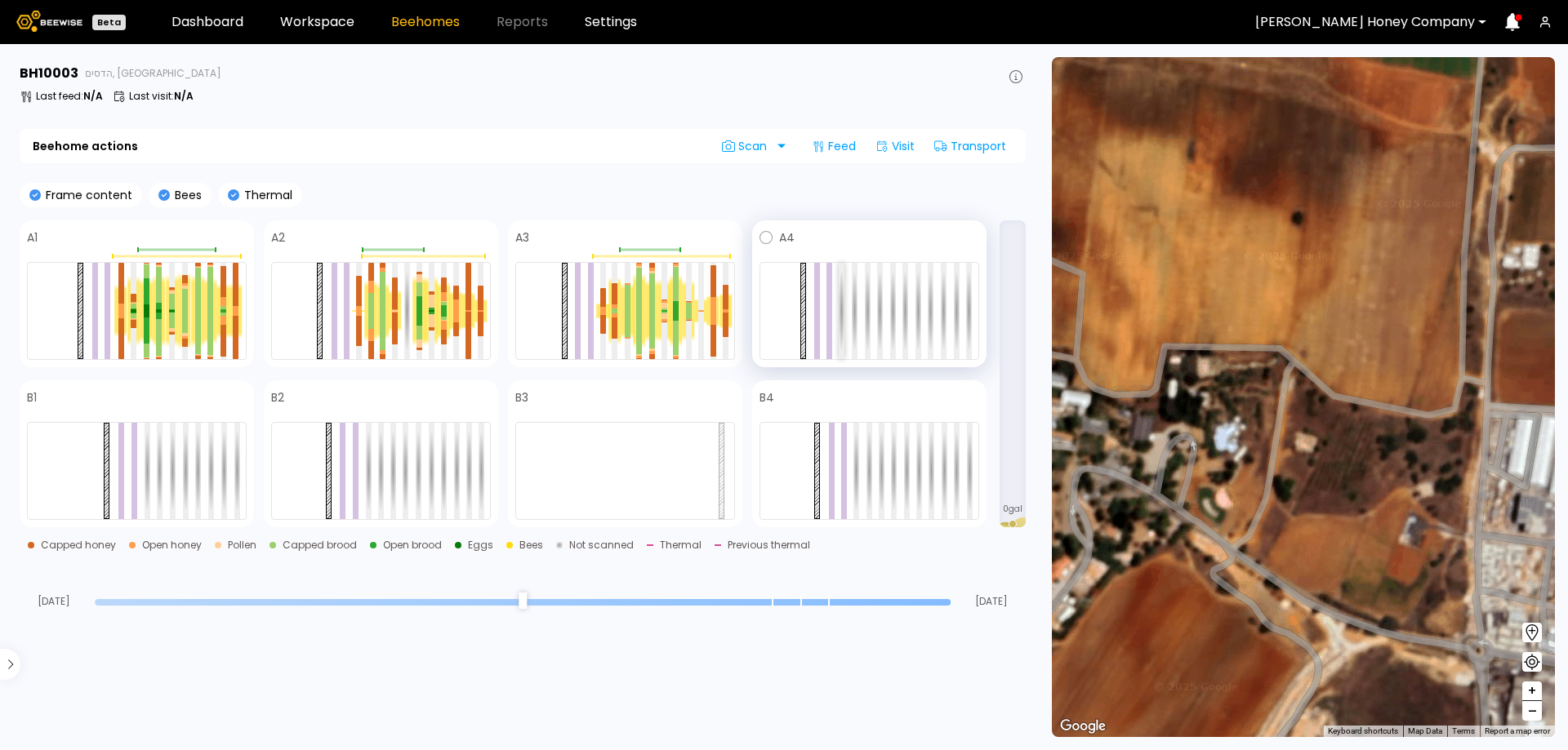
click at [840, 299] on div at bounding box center [841, 311] width 6 height 97
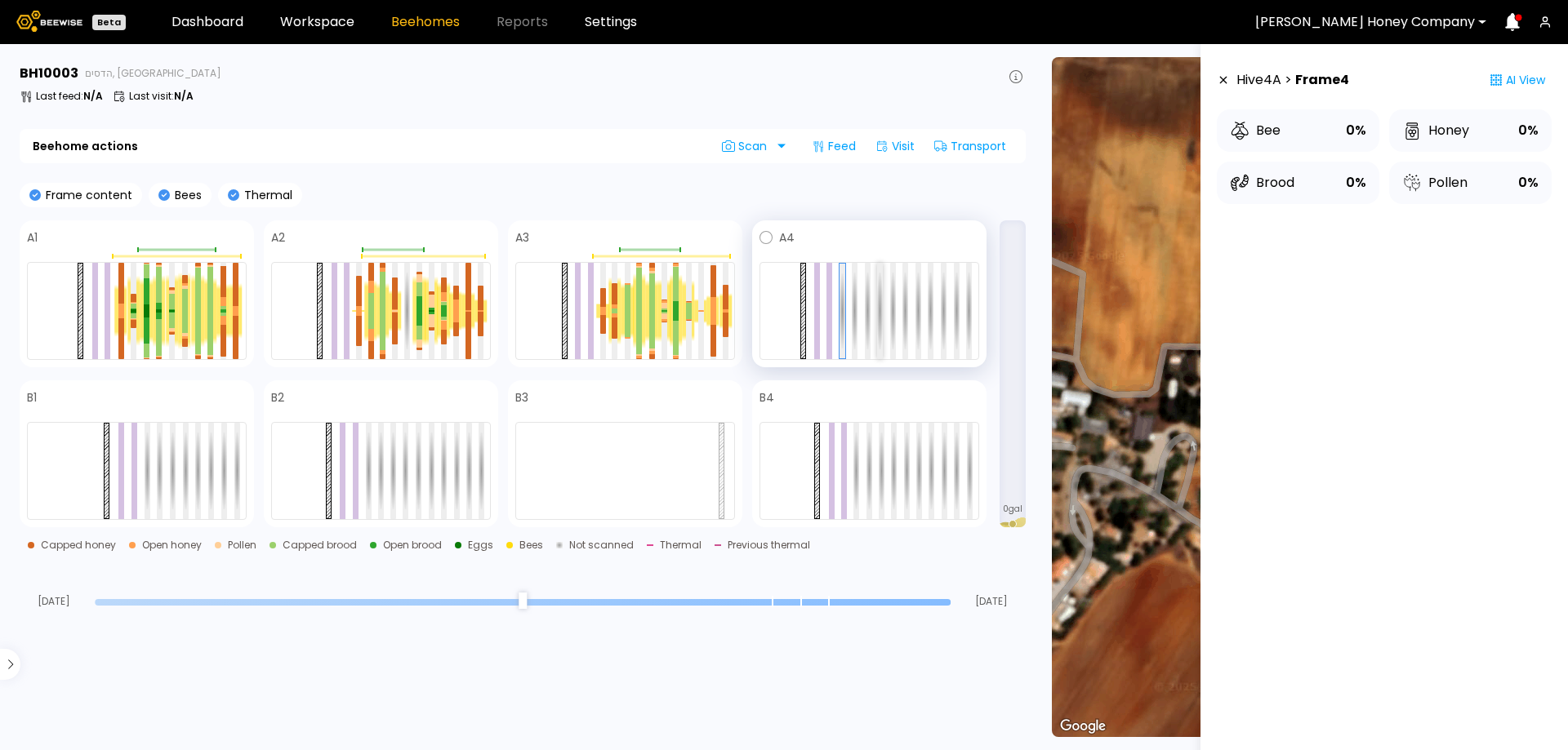
click at [881, 300] on div at bounding box center [880, 311] width 6 height 97
click at [864, 297] on div at bounding box center [869, 311] width 220 height 98
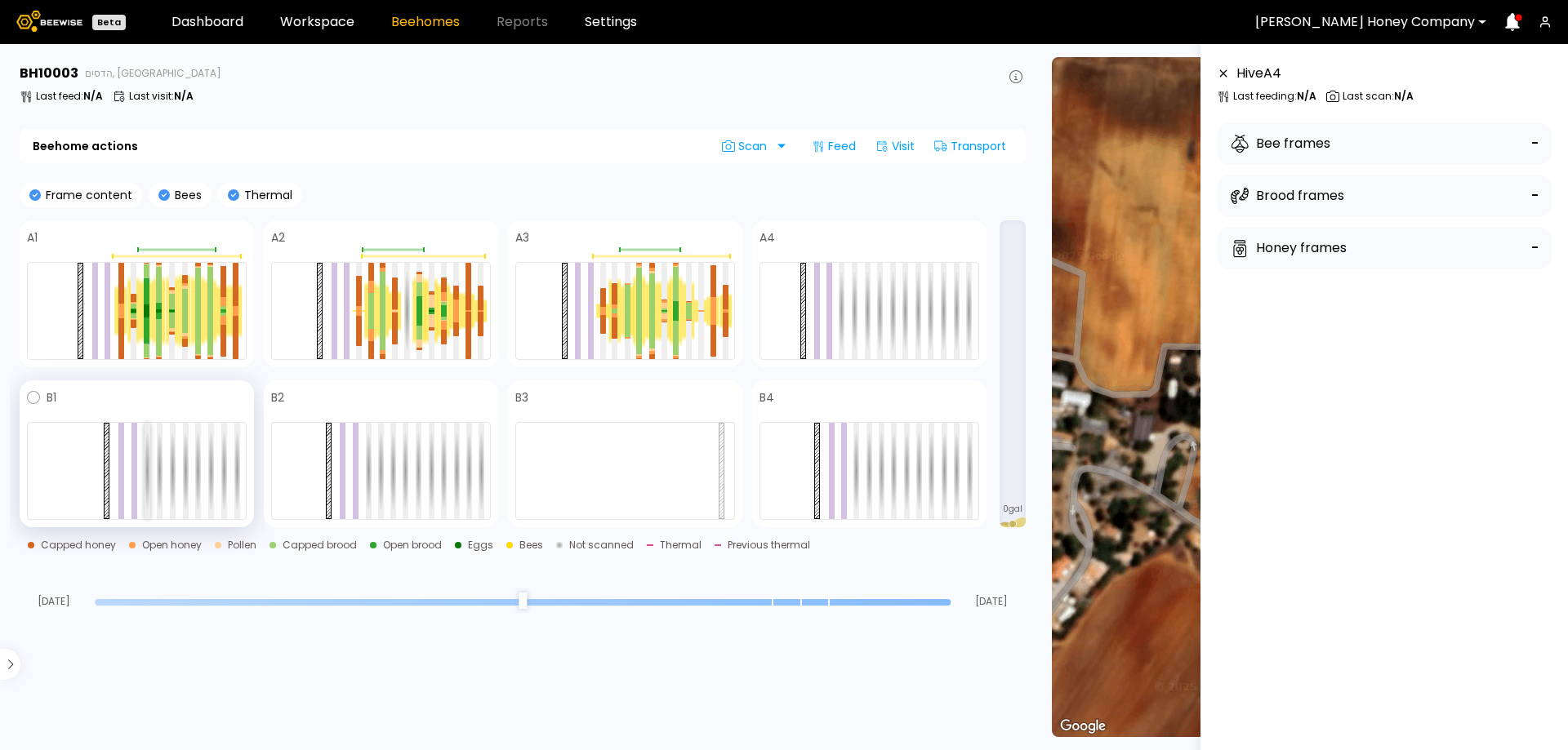
click at [144, 450] on div at bounding box center [147, 471] width 6 height 97
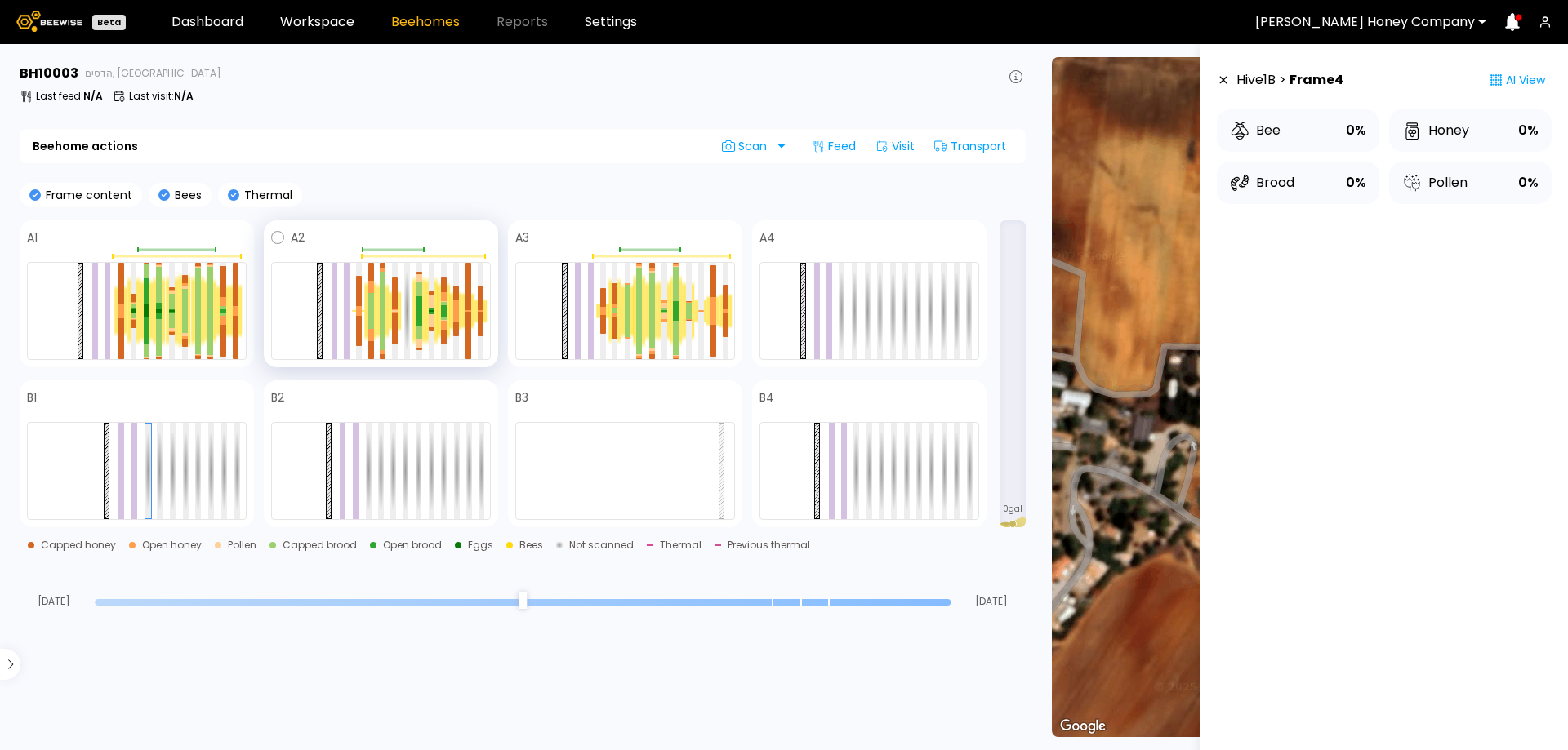
click at [387, 296] on div at bounding box center [383, 311] width 12 height 56
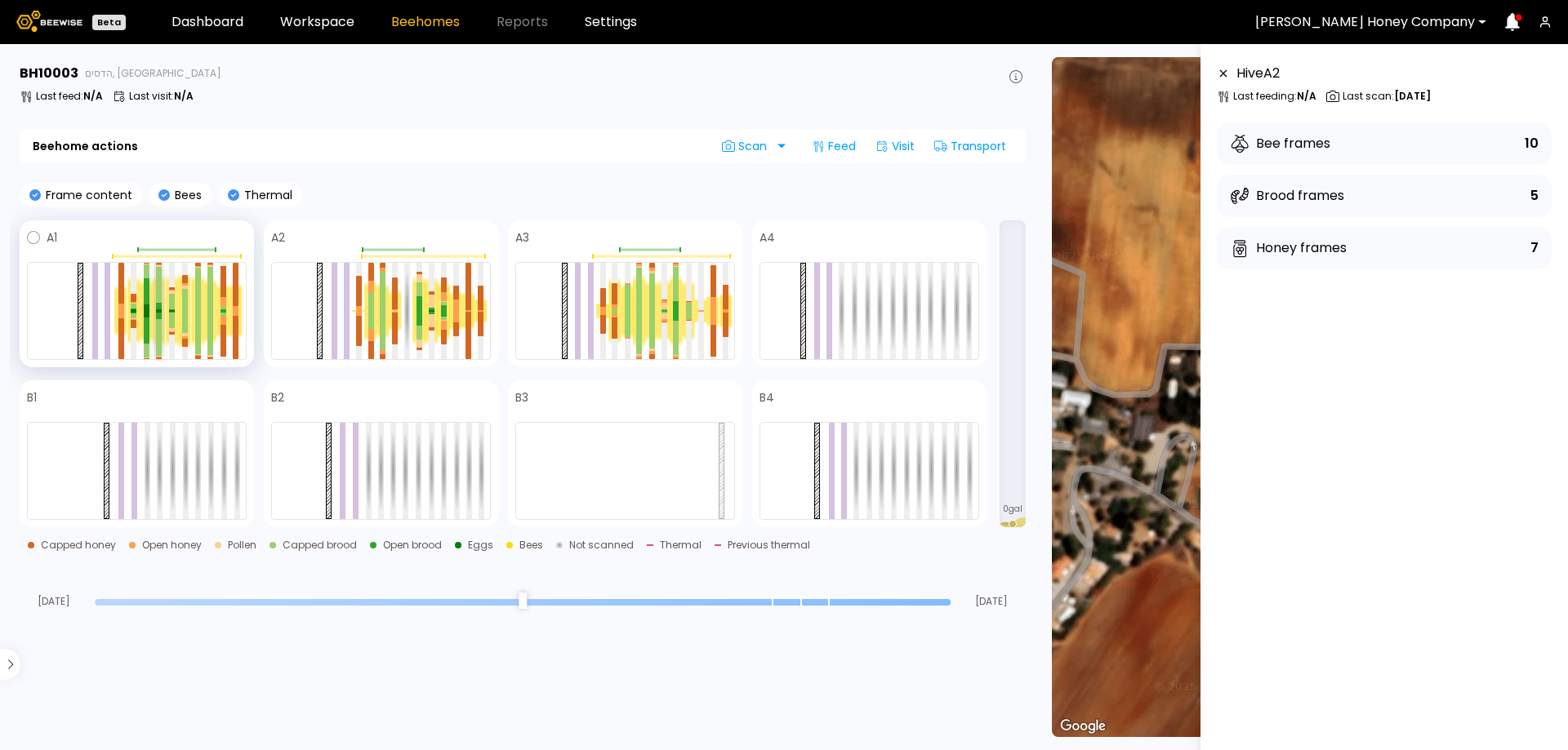
click at [158, 290] on div at bounding box center [158, 285] width 6 height 37
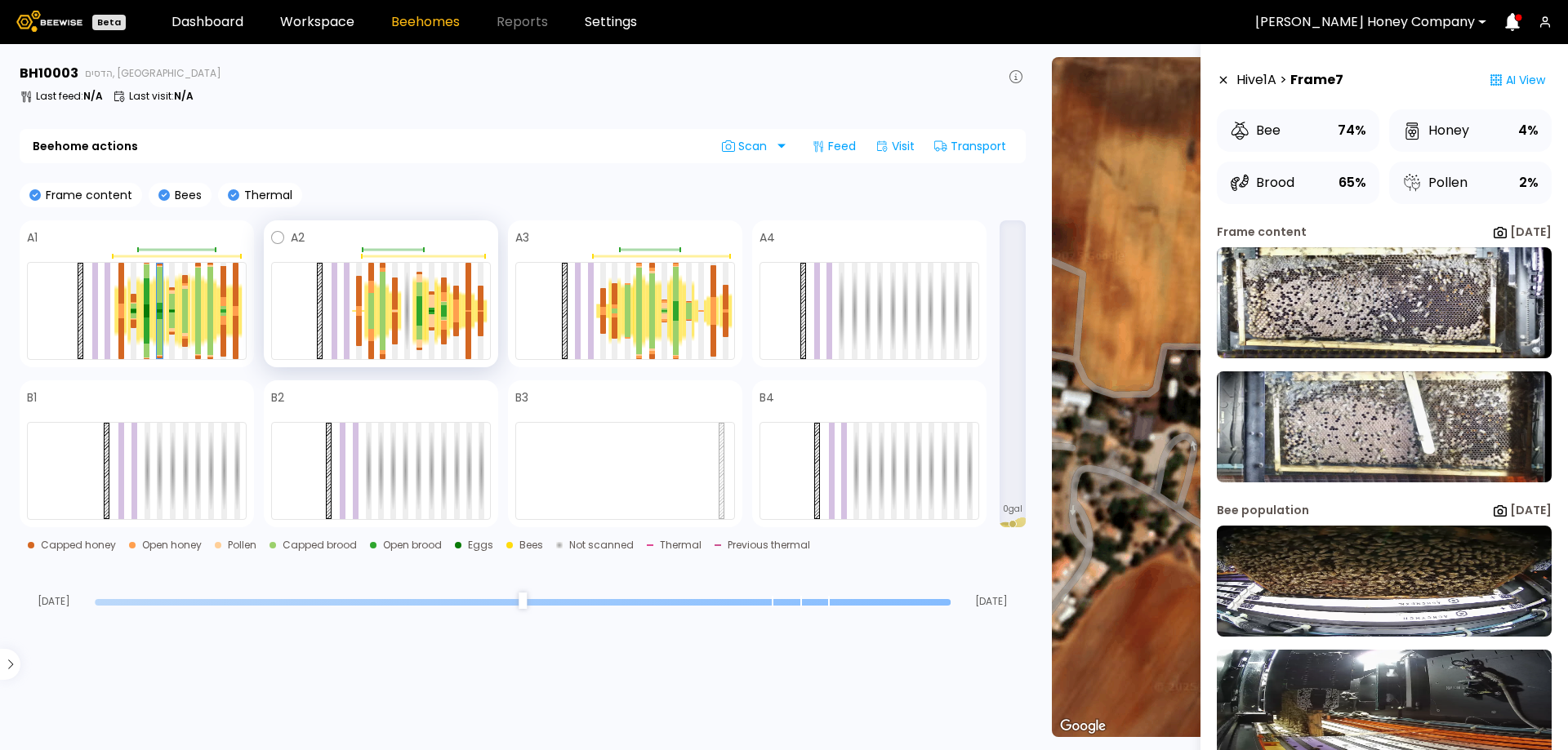
click at [389, 299] on div at bounding box center [395, 310] width 12 height 42
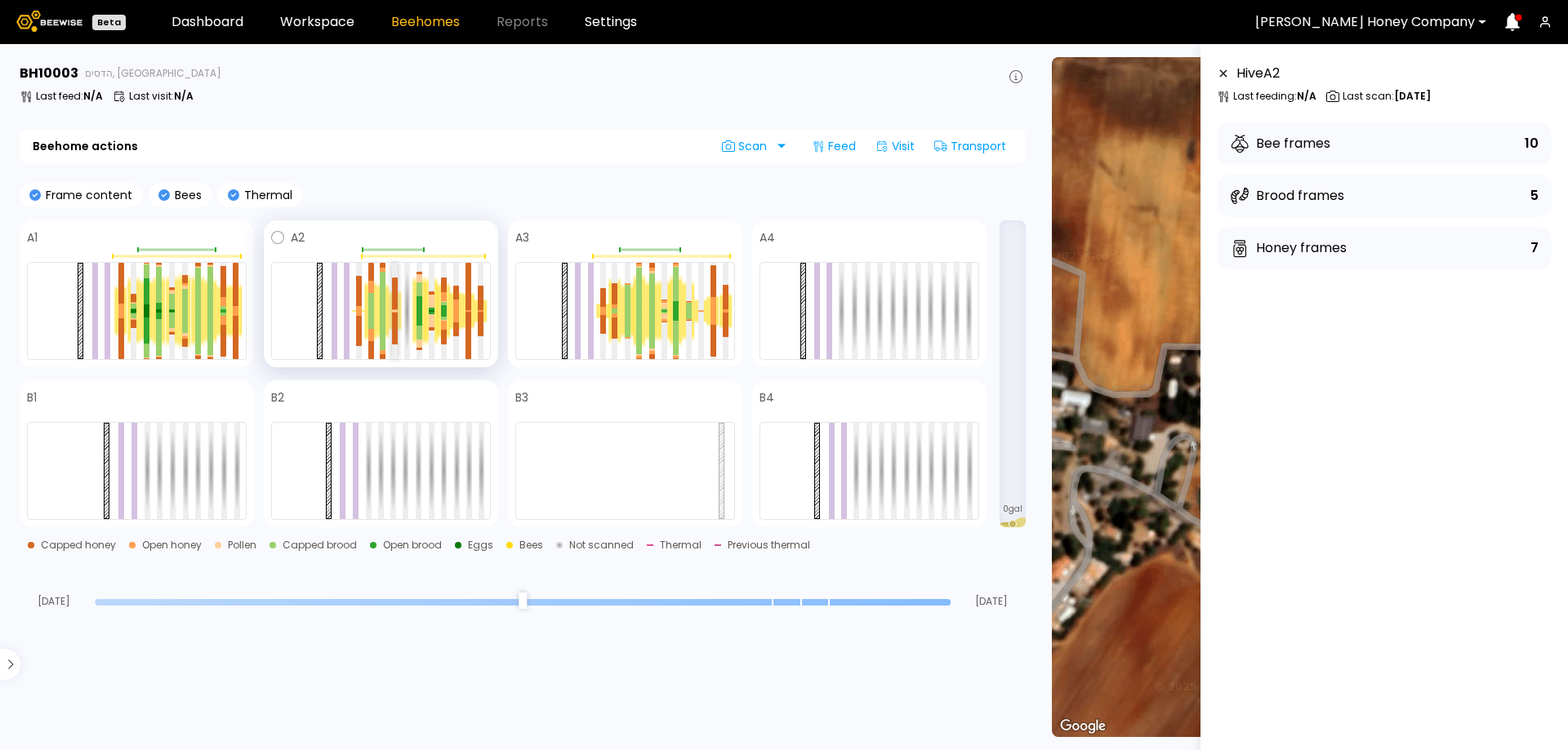
click at [395, 297] on div at bounding box center [395, 293] width 6 height 32
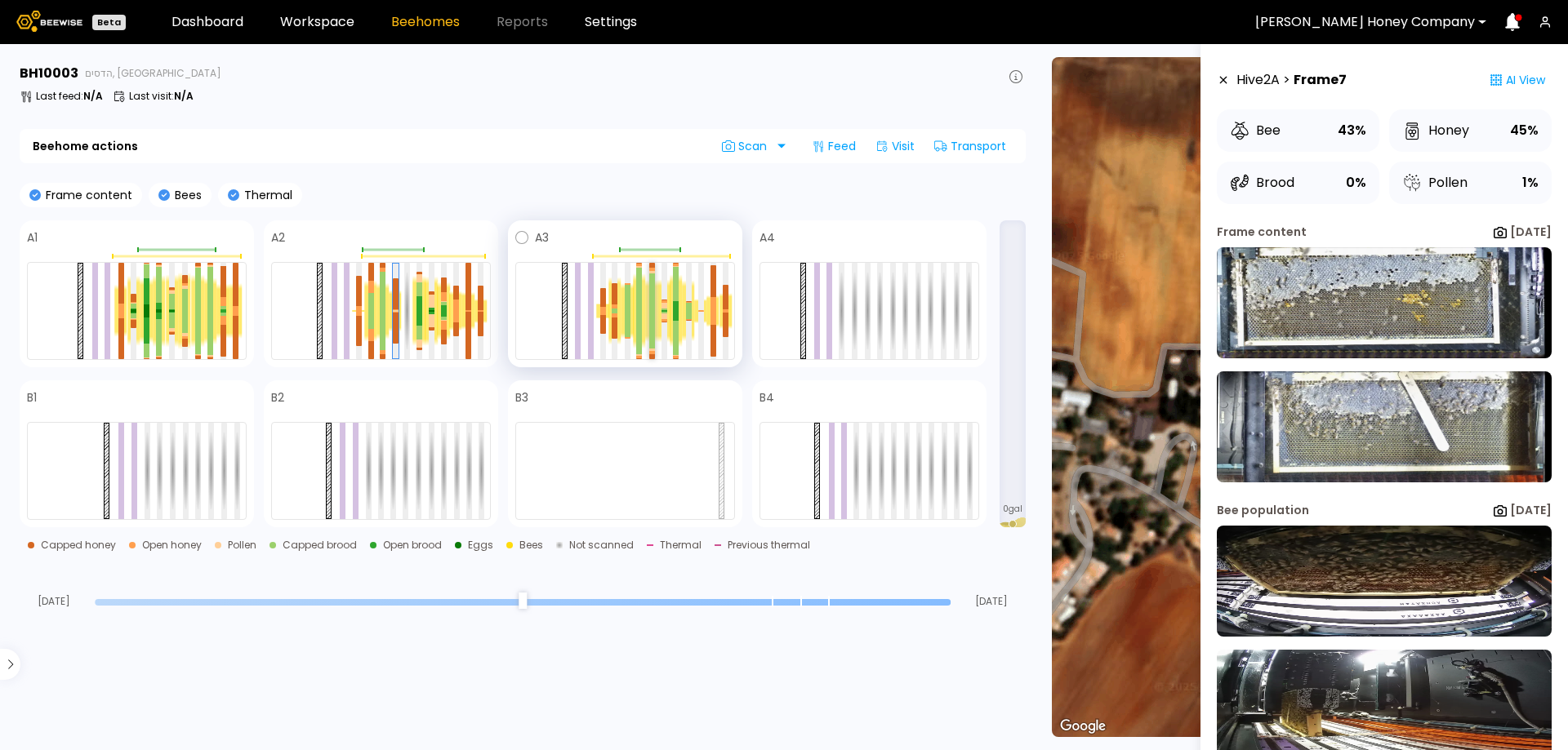
click at [650, 287] on div at bounding box center [652, 291] width 6 height 37
